Goal: Transaction & Acquisition: Purchase product/service

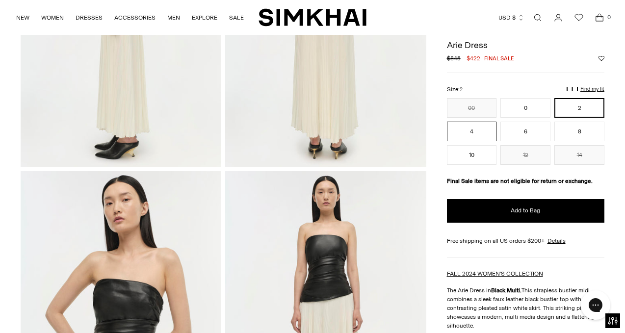
scroll to position [190, 0]
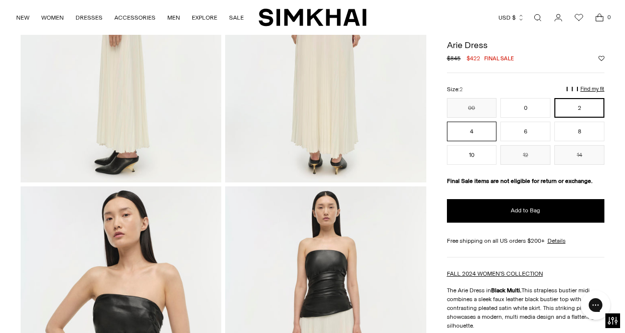
click at [481, 134] on button "4" at bounding box center [472, 132] width 50 height 20
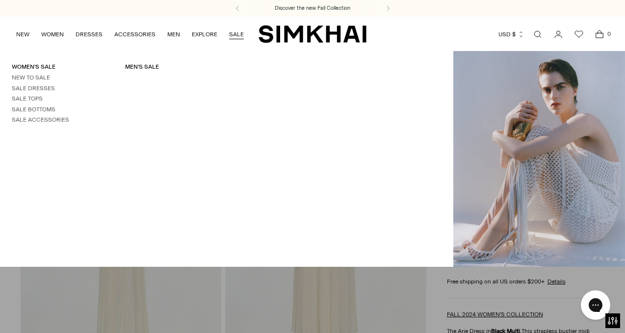
click at [232, 32] on link "SALE" at bounding box center [236, 35] width 15 height 22
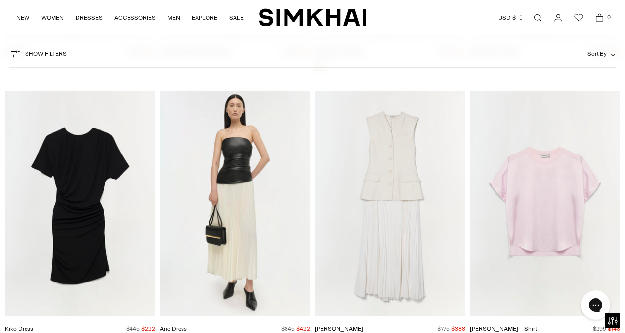
scroll to position [10807, 0]
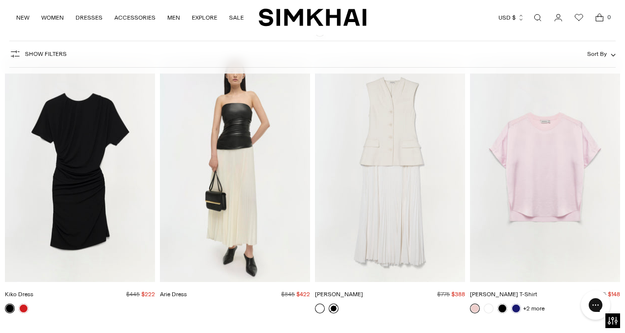
click at [332, 304] on link at bounding box center [334, 309] width 10 height 10
